Goal: Task Accomplishment & Management: Use online tool/utility

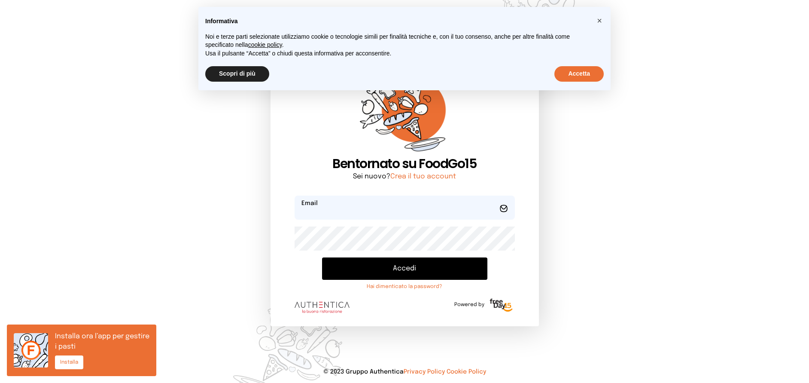
type input "**********"
click at [396, 268] on button "Accedi" at bounding box center [404, 268] width 165 height 22
